Goal: Information Seeking & Learning: Learn about a topic

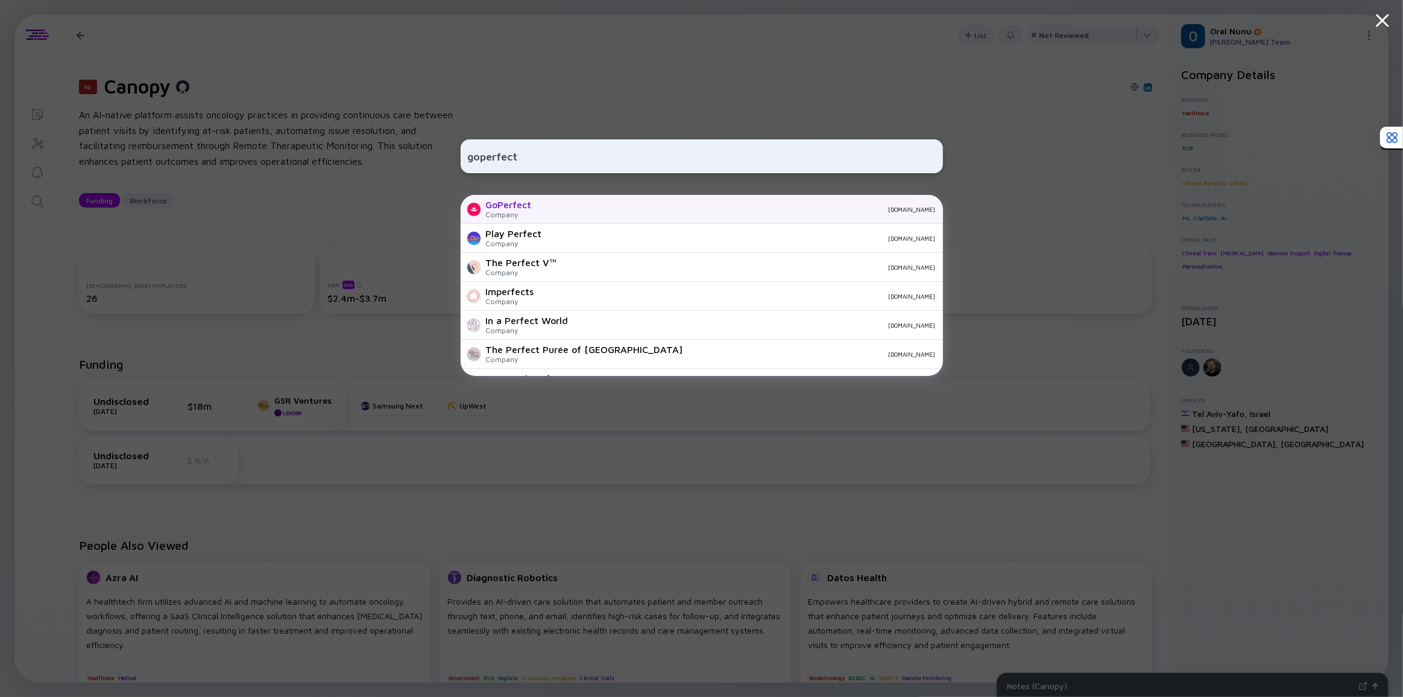
type input "goperfect"
click at [531, 215] on div "GoPerfect Company [DOMAIN_NAME]" at bounding box center [702, 209] width 482 height 29
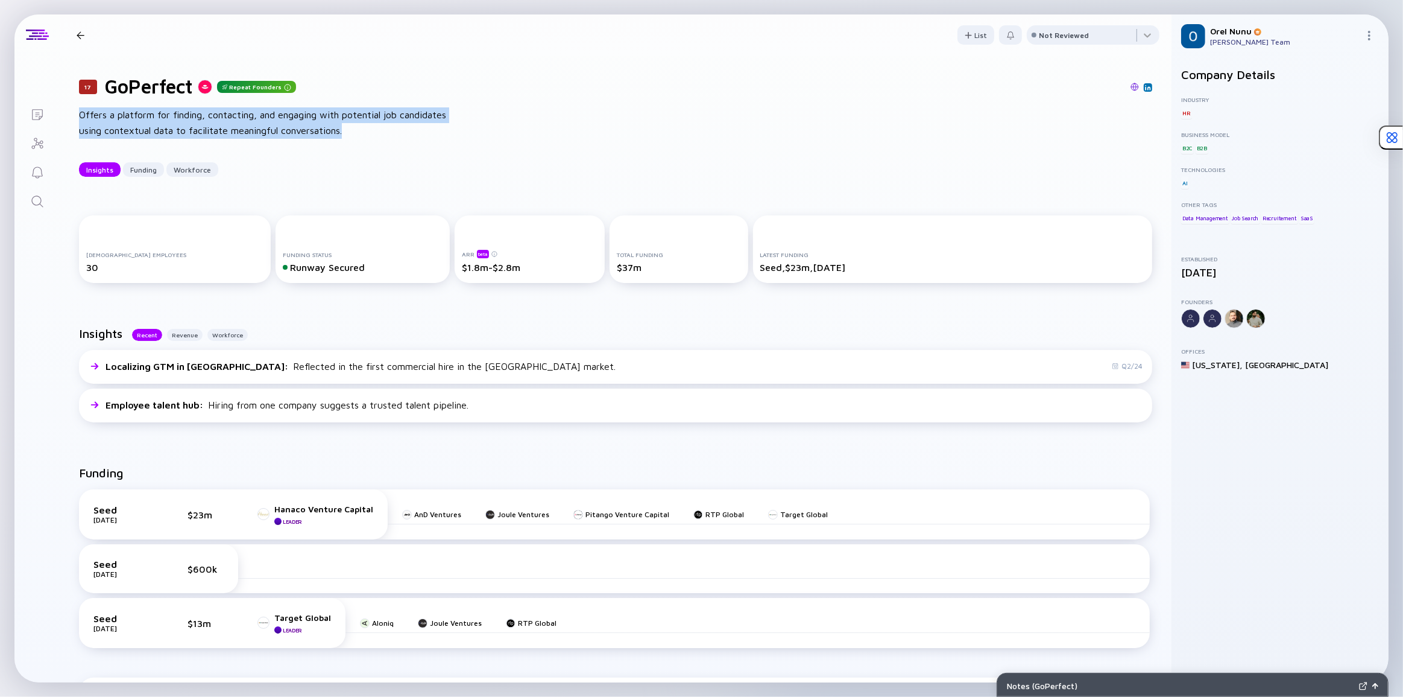
drag, startPoint x: 77, startPoint y: 115, endPoint x: 362, endPoint y: 139, distance: 286.3
click at [362, 139] on div "17 GoPerfect Repeat Founders Offers a platform for finding, contacting, and eng…" at bounding box center [616, 125] width 1112 height 141
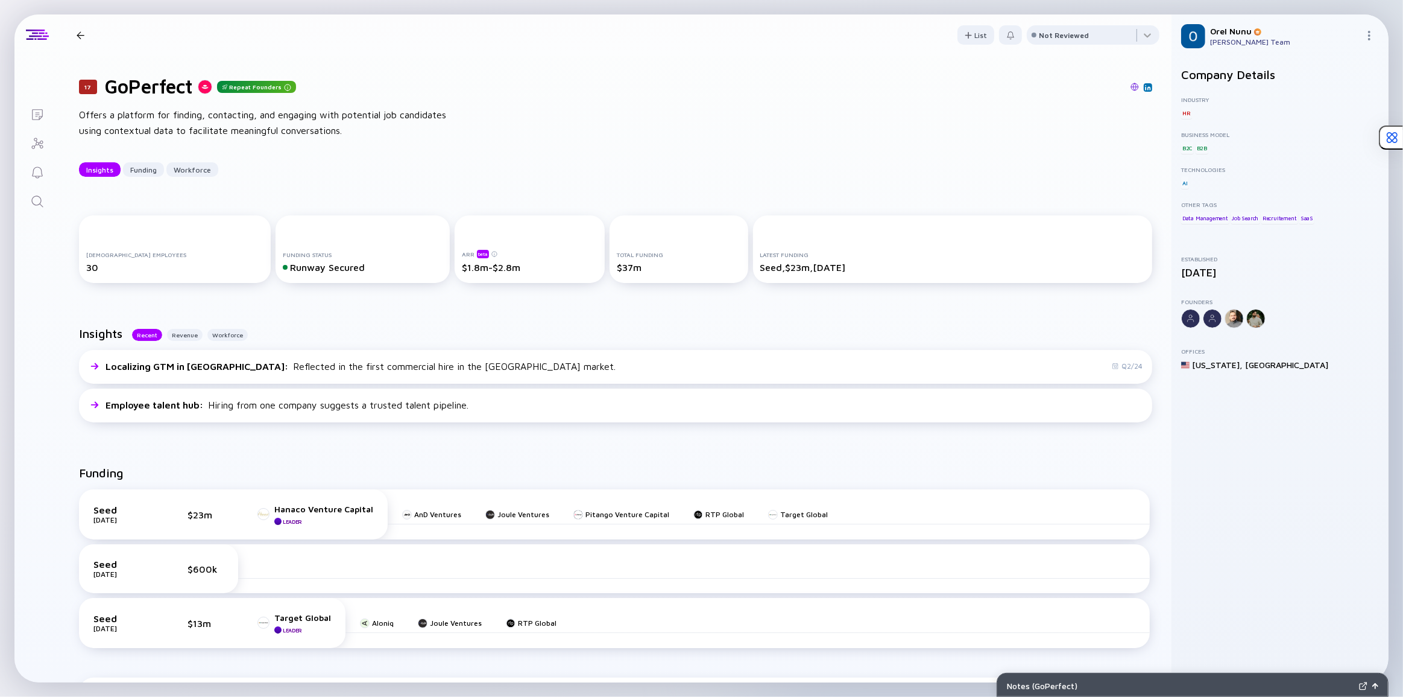
click at [513, 110] on div "17 GoPerfect Repeat Founders Offers a platform for finding, contacting, and eng…" at bounding box center [616, 125] width 1112 height 141
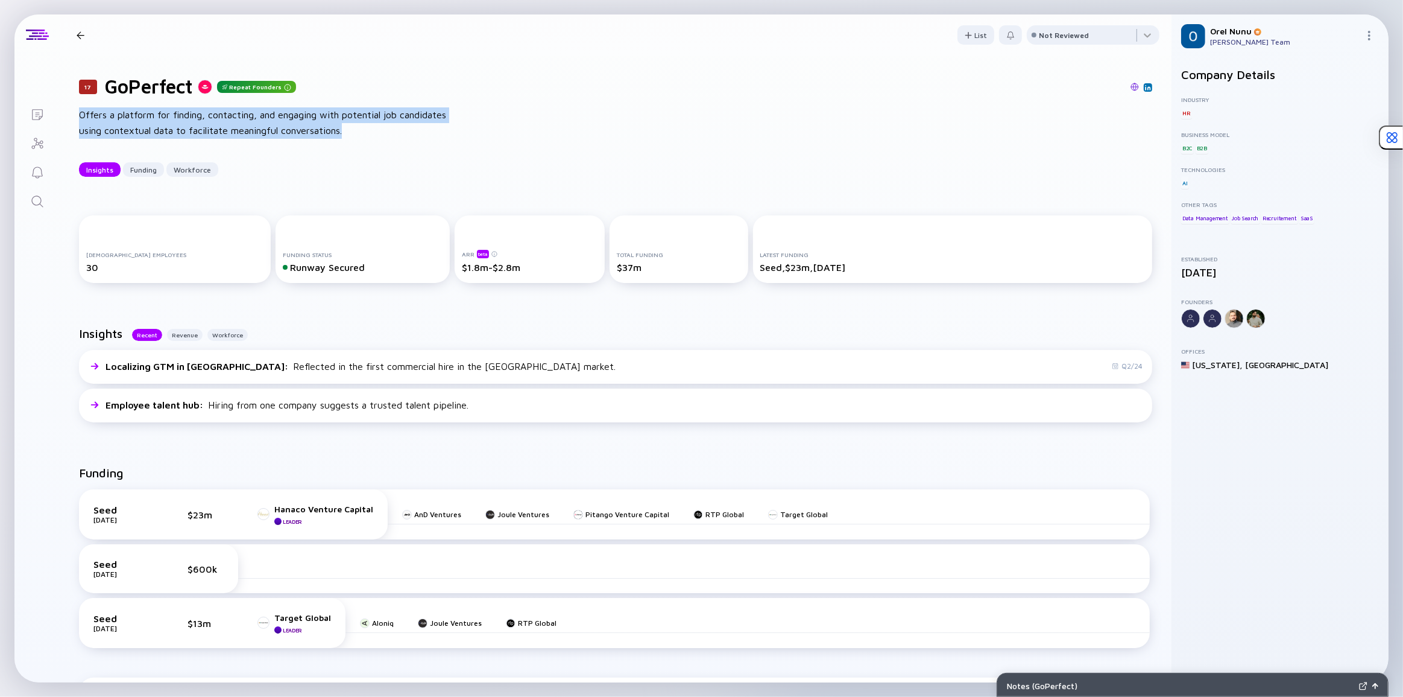
drag, startPoint x: 76, startPoint y: 112, endPoint x: 358, endPoint y: 142, distance: 283.9
click at [358, 142] on div "17 GoPerfect Repeat Founders Offers a platform for finding, contacting, and eng…" at bounding box center [616, 125] width 1112 height 141
copy div "Offers a platform for finding, contacting, and engaging with potential job cand…"
